Goal: Feedback & Contribution: Submit feedback/report problem

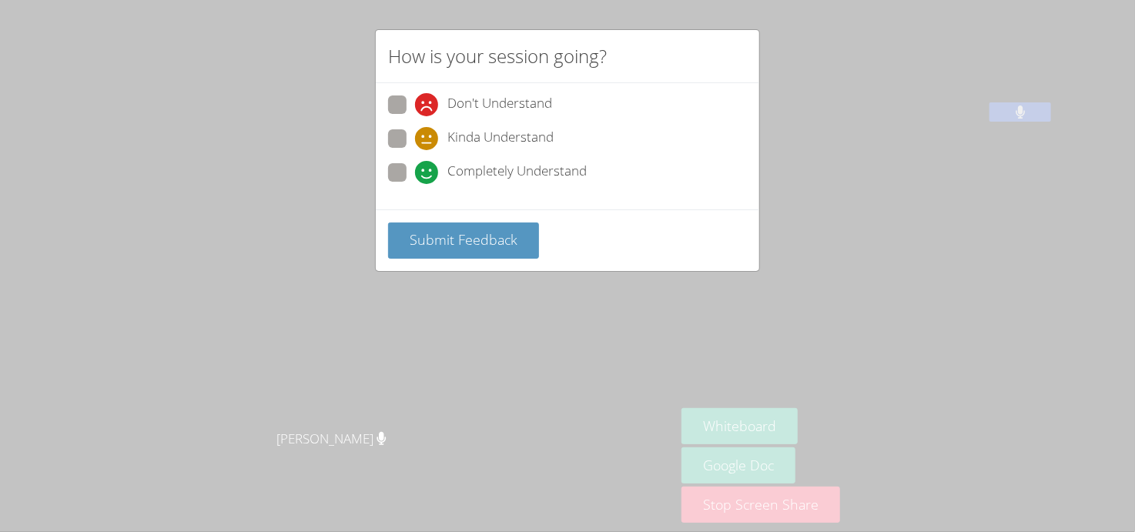
click at [415, 184] on span at bounding box center [415, 184] width 0 height 0
click at [415, 169] on input "Completely Understand" at bounding box center [421, 169] width 13 height 13
radio input "true"
click at [398, 240] on button "Submit Feedback" at bounding box center [463, 241] width 151 height 36
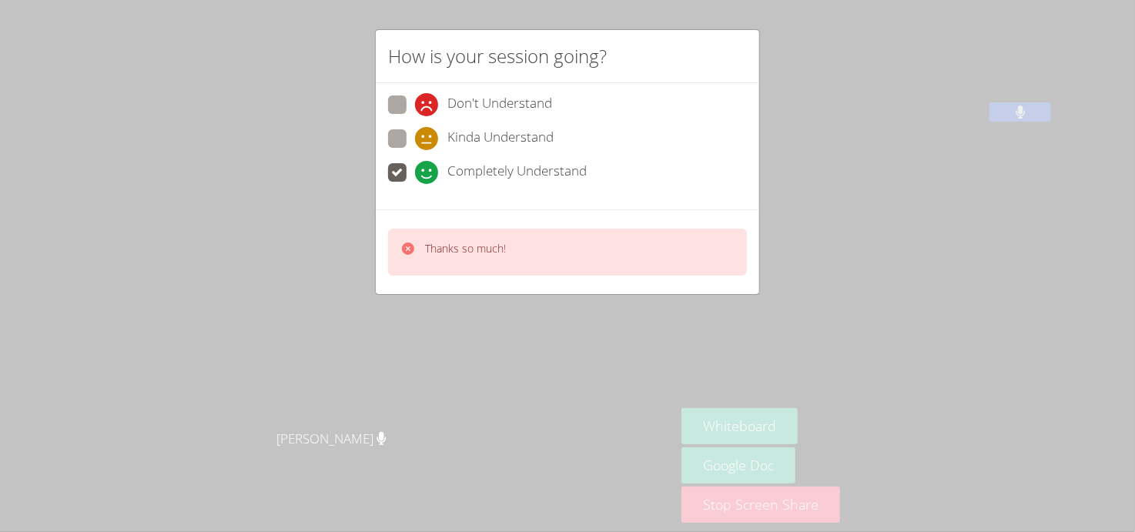
click at [450, 260] on div "Thanks so much!" at bounding box center [465, 252] width 81 height 22
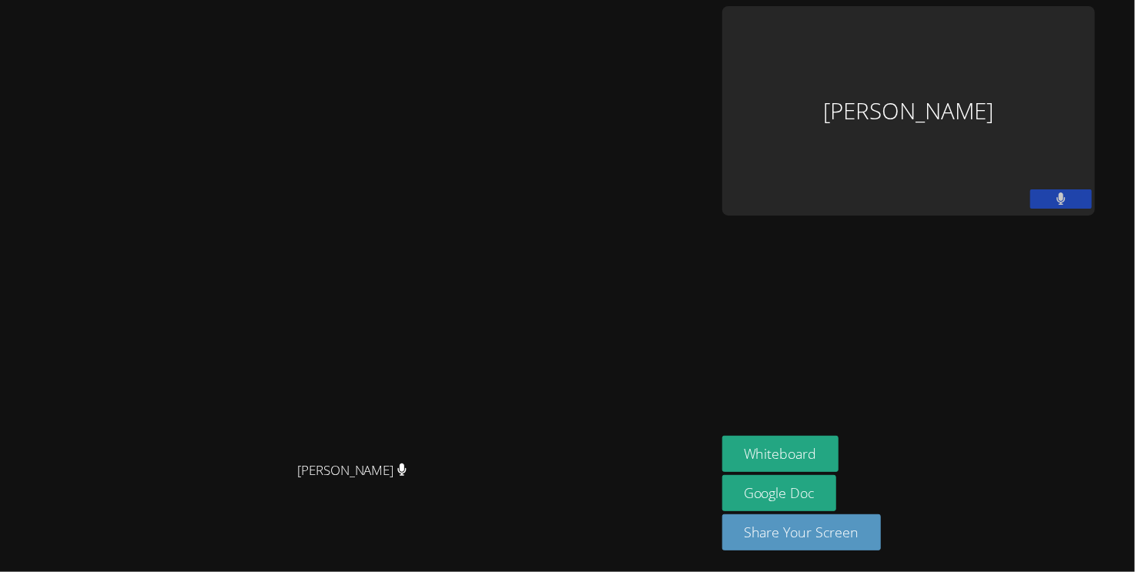
click at [964, 28] on div "[PERSON_NAME]" at bounding box center [909, 111] width 373 height 210
click at [1017, 62] on div "[PERSON_NAME]" at bounding box center [909, 111] width 373 height 210
click at [972, 132] on aside "[PERSON_NAME] Whiteboard Google Doc Share Your Screen" at bounding box center [908, 286] width 385 height 572
click at [1005, 83] on div "[PERSON_NAME]" at bounding box center [909, 111] width 373 height 210
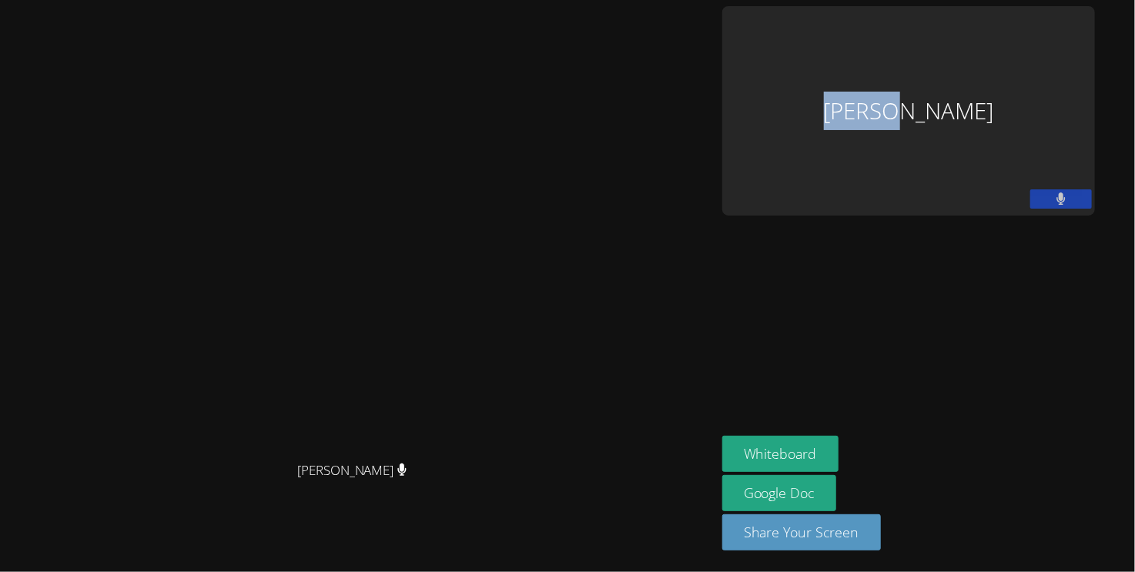
click at [1019, 73] on div "[PERSON_NAME]" at bounding box center [909, 111] width 373 height 210
click at [1035, 47] on div "[PERSON_NAME]" at bounding box center [909, 111] width 373 height 210
click at [1035, 89] on div "[PERSON_NAME]" at bounding box center [909, 111] width 373 height 210
click at [1030, 82] on div "[PERSON_NAME]" at bounding box center [909, 111] width 373 height 210
